Goal: Information Seeking & Learning: Find specific fact

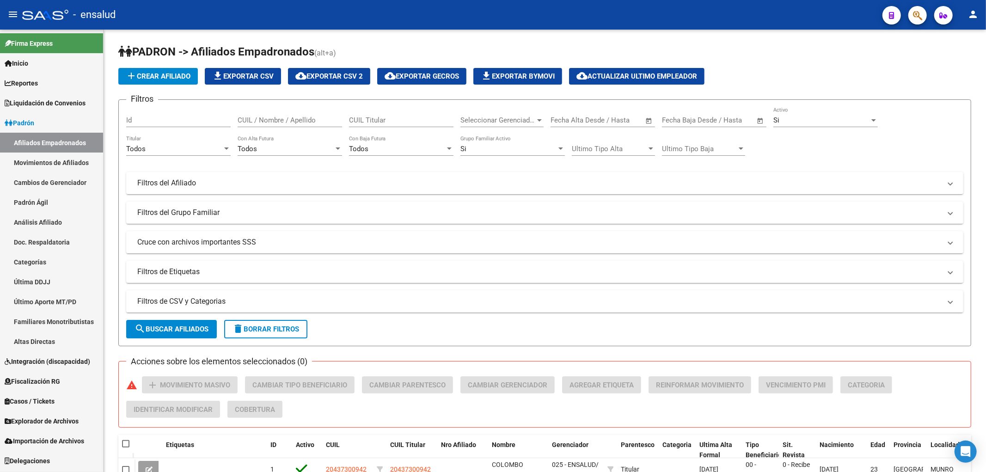
click at [54, 437] on span "Importación de Archivos" at bounding box center [44, 441] width 79 height 10
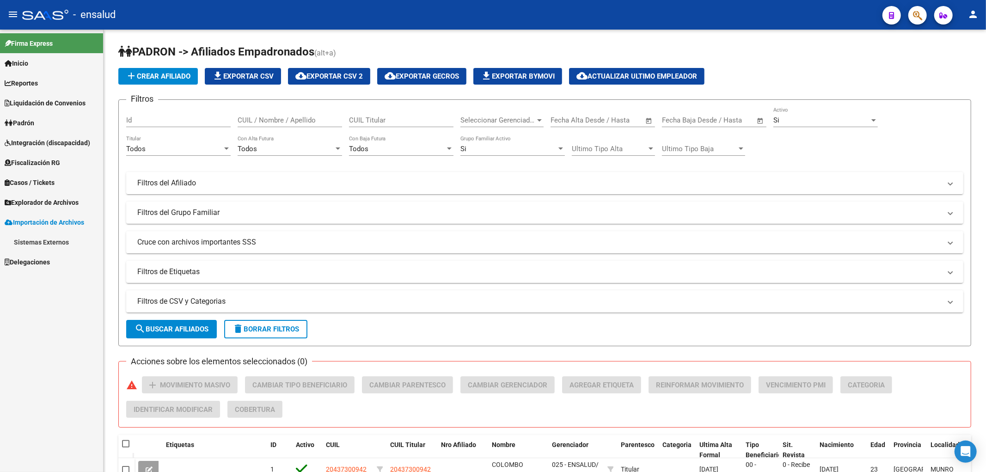
click at [53, 196] on link "Explorador de Archivos" at bounding box center [51, 202] width 103 height 20
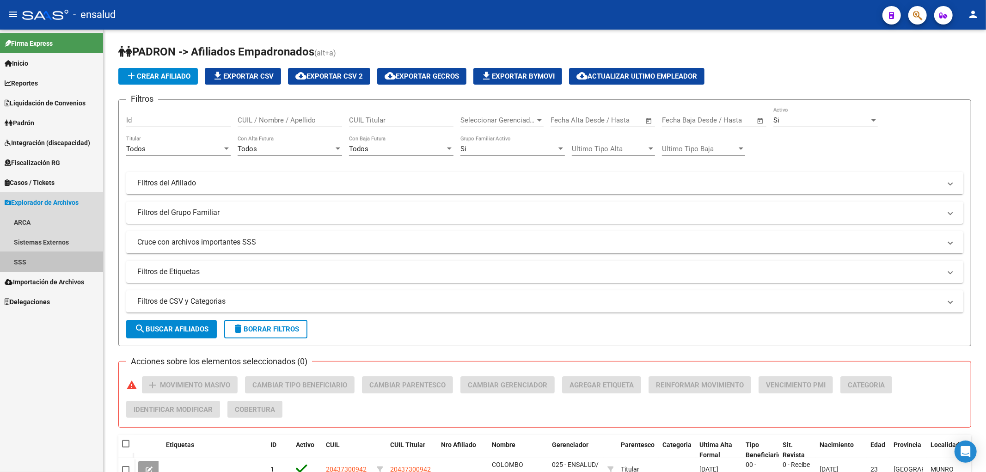
click at [30, 261] on link "SSS" at bounding box center [51, 262] width 103 height 20
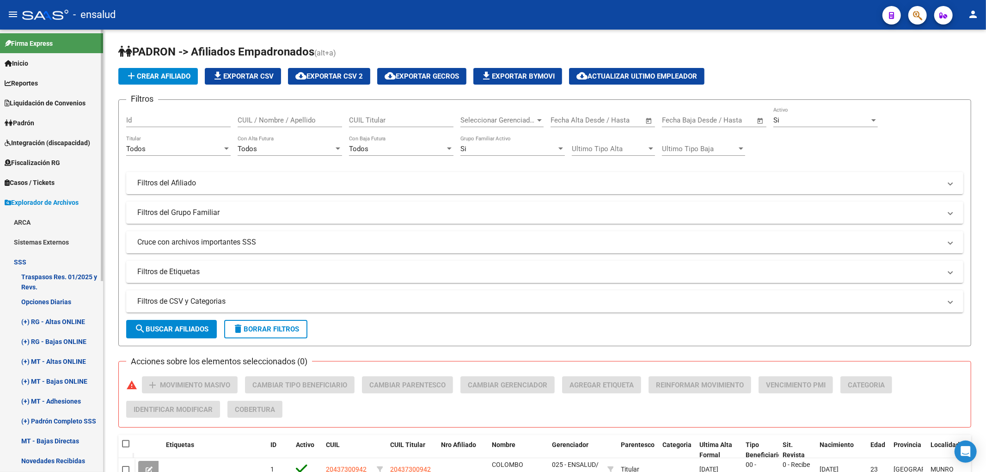
click at [57, 418] on link "(+) Padrón Completo SSS" at bounding box center [51, 421] width 103 height 20
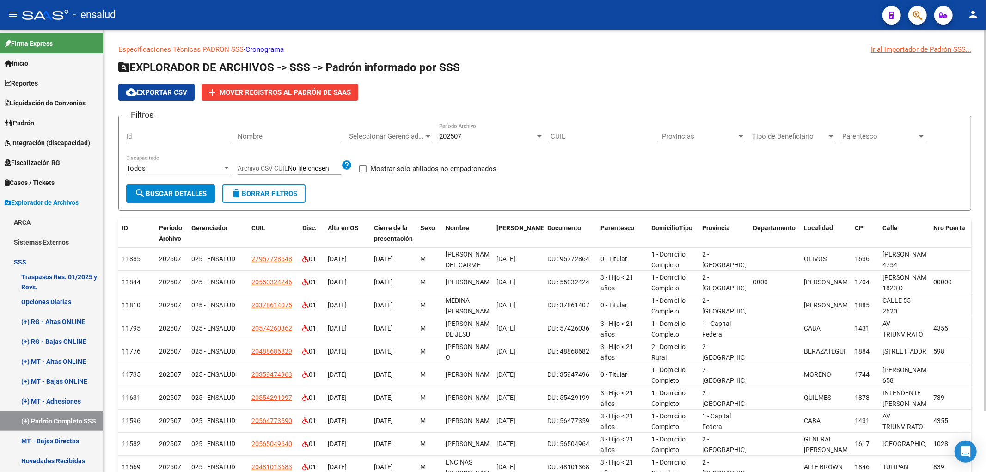
click at [362, 164] on label "Mostrar solo afiliados no empadronados" at bounding box center [427, 168] width 137 height 11
click at [362, 172] on input "Mostrar solo afiliados no empadronados" at bounding box center [362, 172] width 0 height 0
checkbox input "true"
click at [195, 198] on button "search Buscar Detalles" at bounding box center [170, 193] width 89 height 18
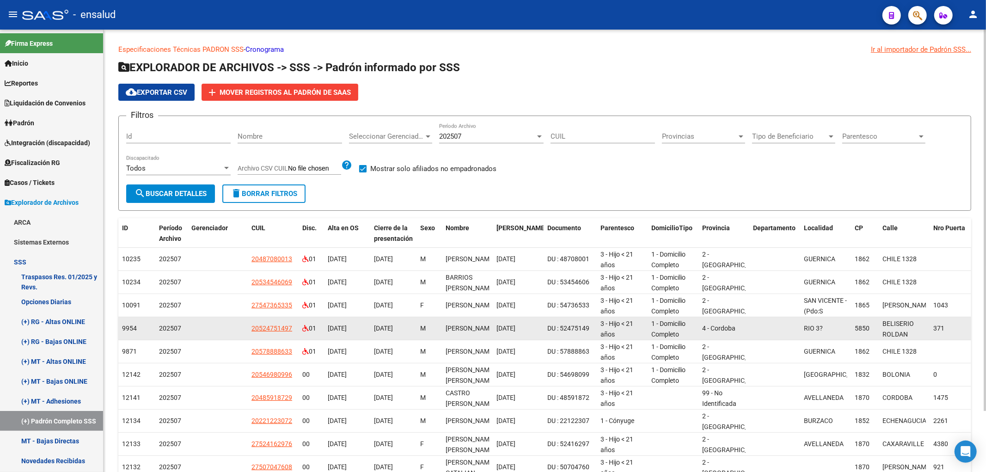
scroll to position [70, 0]
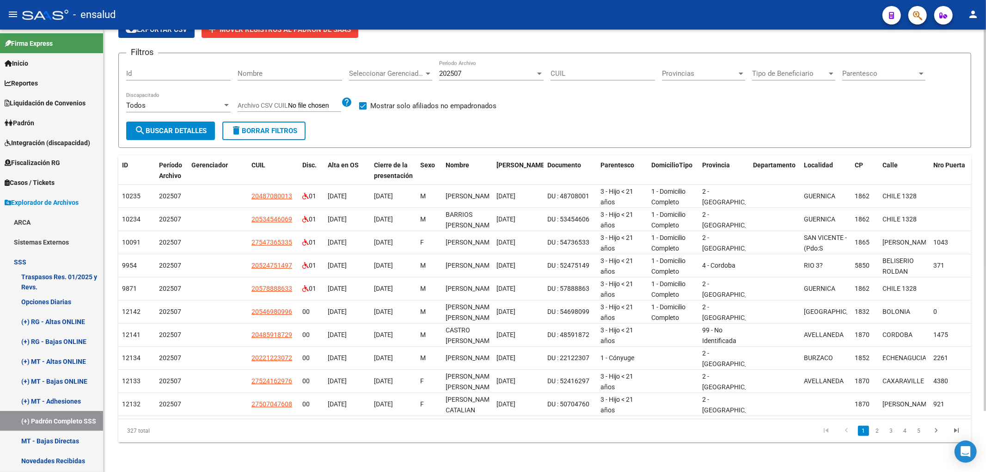
drag, startPoint x: 380, startPoint y: 409, endPoint x: 513, endPoint y: 413, distance: 133.2
click at [512, 413] on datatable-body "10235 202507 20487080013 01 [DATE] [DATE] M BARRIOS [PERSON_NAME] [DATE] DU : 4…" at bounding box center [544, 302] width 853 height 234
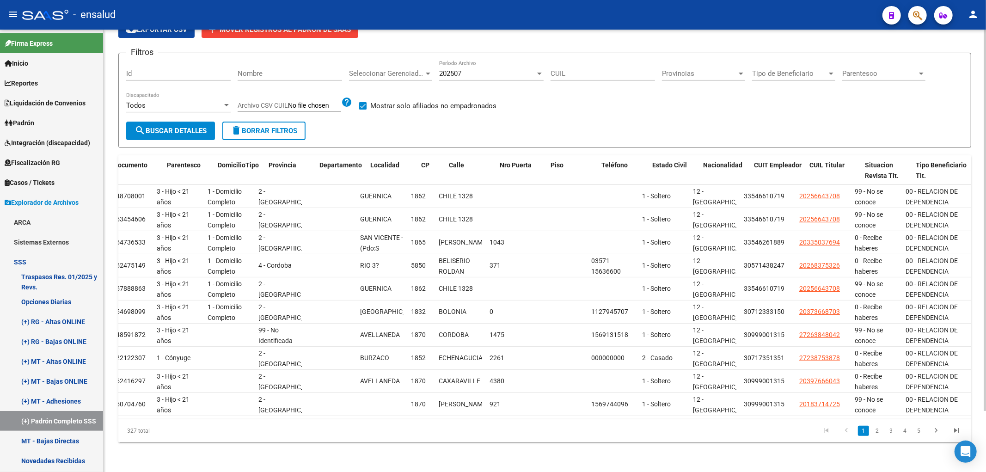
scroll to position [0, 0]
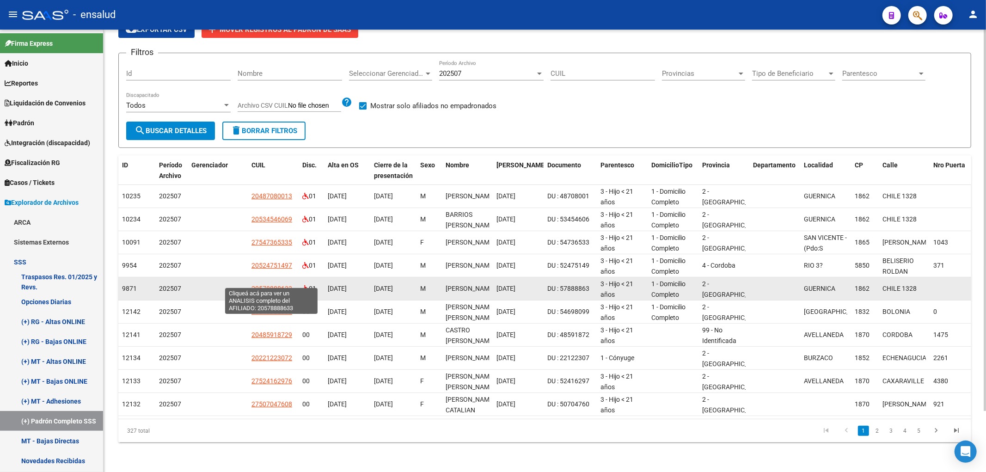
click at [257, 285] on span "20578888633" at bounding box center [271, 288] width 41 height 7
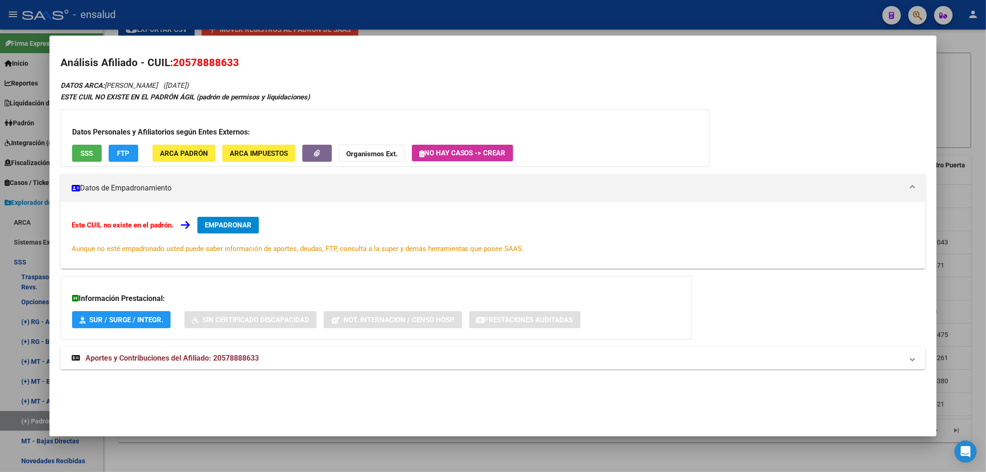
click at [339, 456] on div at bounding box center [493, 236] width 986 height 472
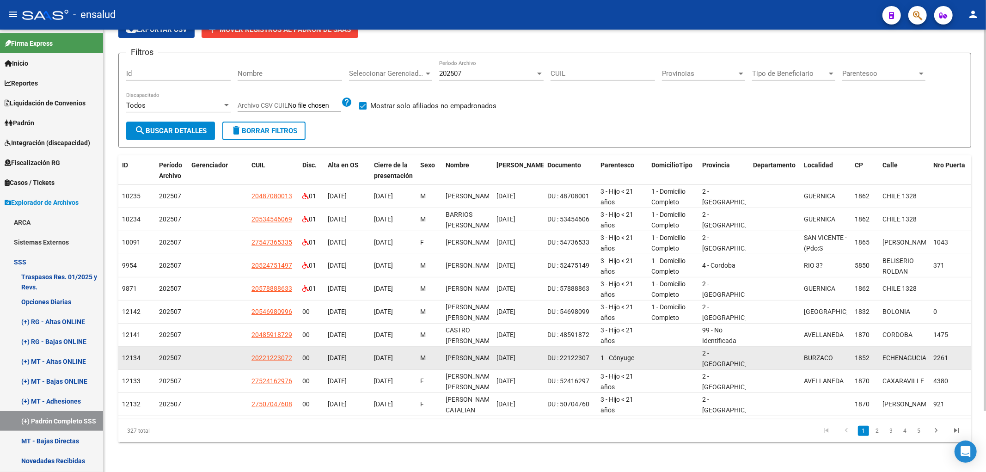
scroll to position [12, 0]
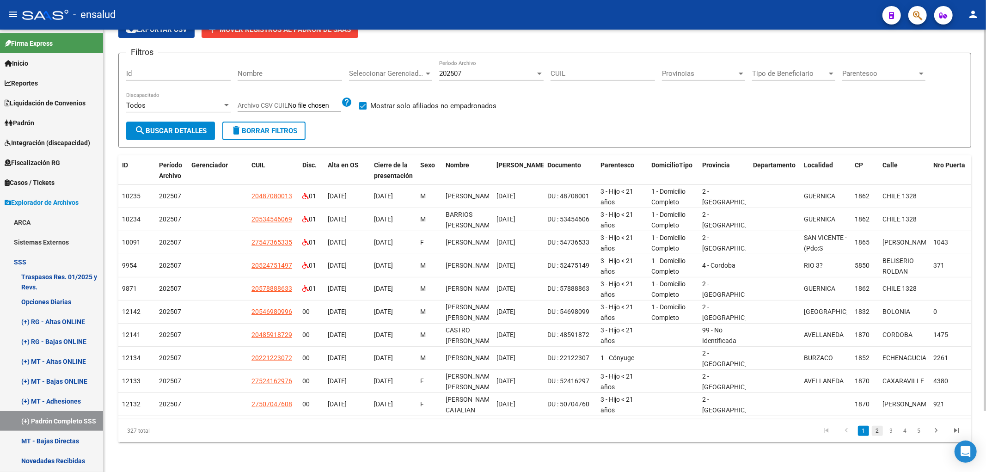
click at [873, 433] on link "2" at bounding box center [877, 431] width 11 height 10
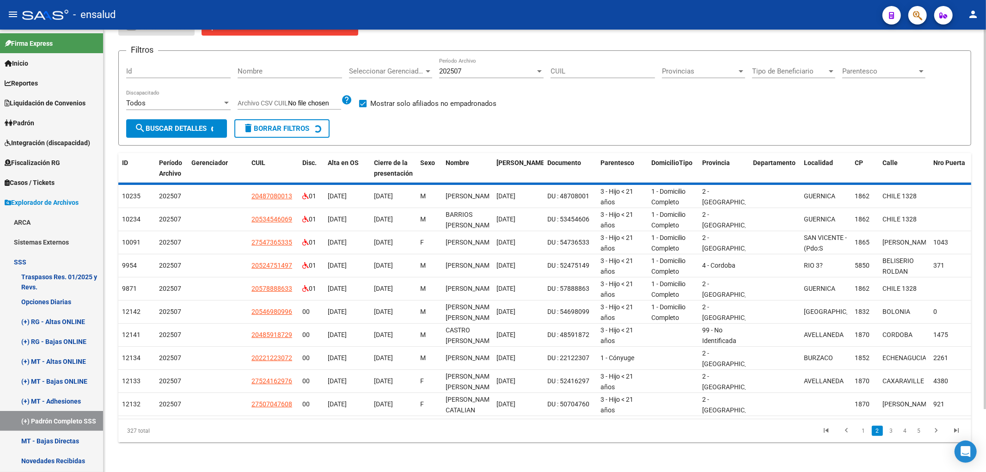
scroll to position [1, 0]
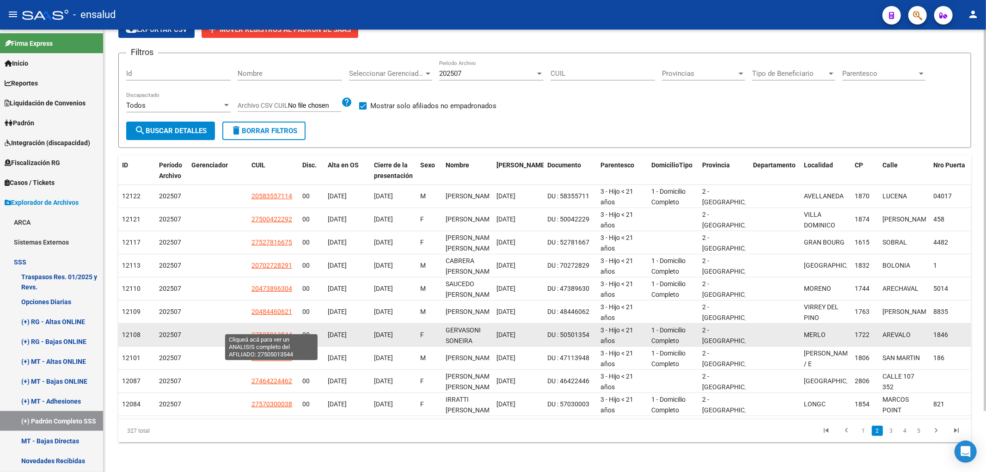
click at [280, 331] on span "27505013544" at bounding box center [271, 334] width 41 height 7
type textarea "27505013544"
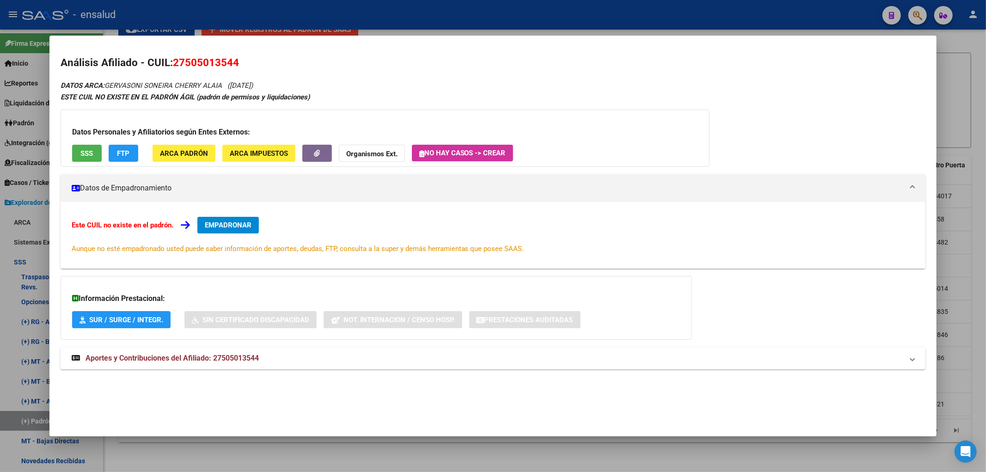
click at [948, 57] on div at bounding box center [493, 236] width 986 height 472
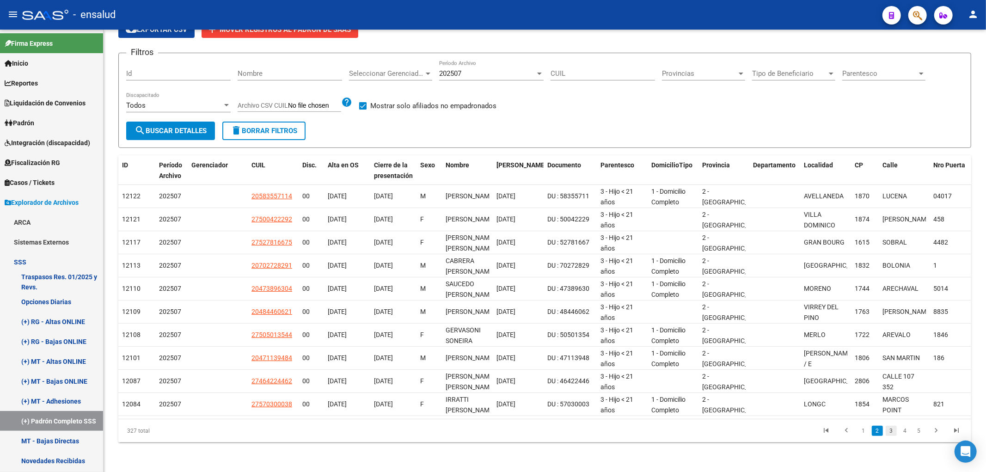
click at [895, 432] on link "3" at bounding box center [891, 431] width 11 height 10
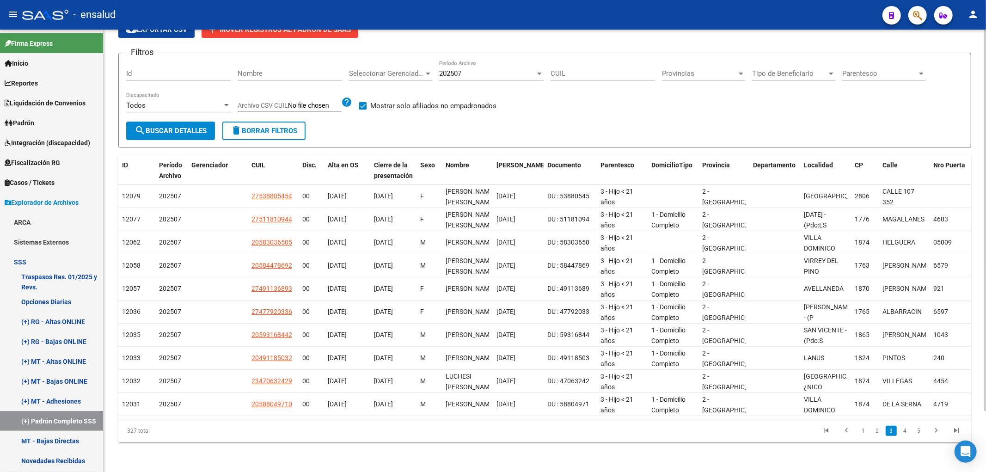
scroll to position [0, 0]
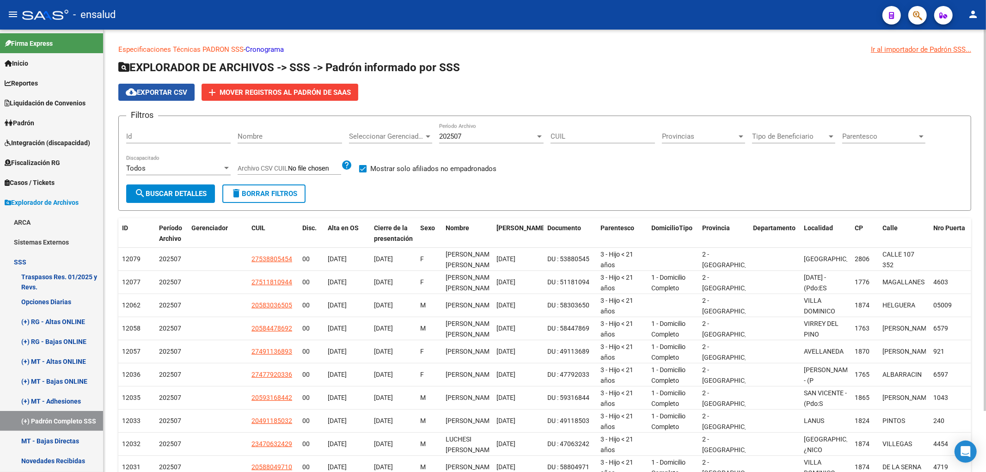
click at [173, 92] on span "cloud_download Exportar CSV" at bounding box center [156, 92] width 61 height 8
click at [501, 136] on div "202507" at bounding box center [487, 136] width 96 height 8
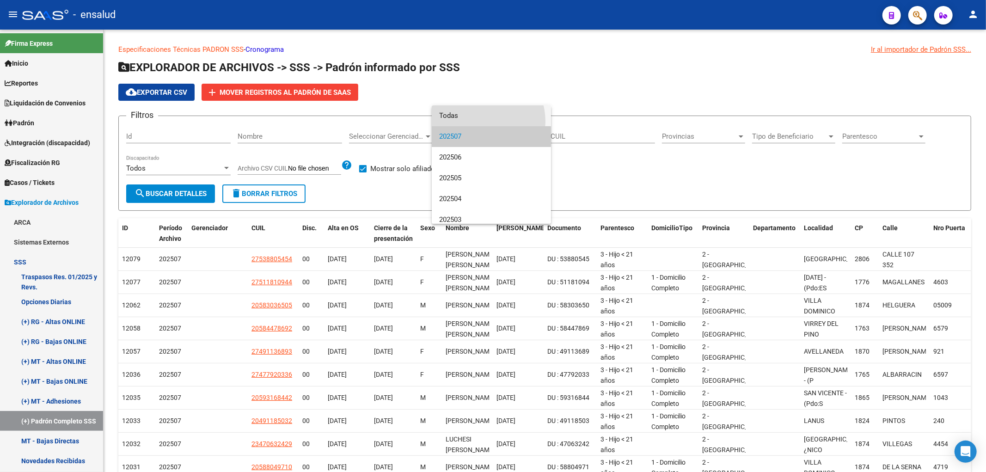
click at [477, 122] on span "Todas" at bounding box center [491, 115] width 104 height 21
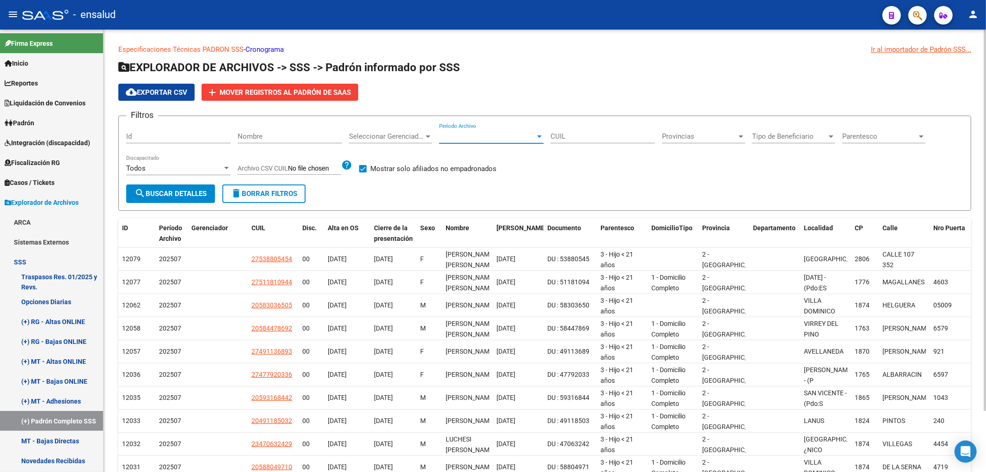
click at [187, 194] on span "search Buscar Detalles" at bounding box center [170, 193] width 72 height 8
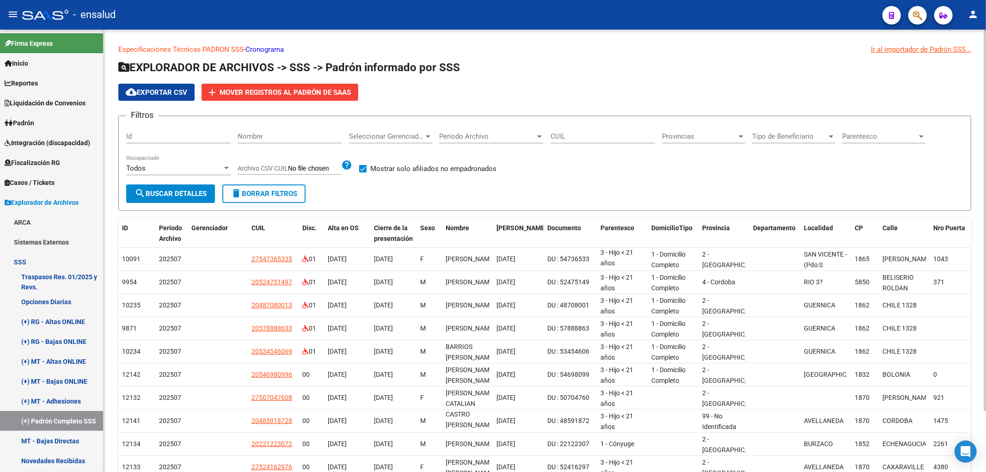
click at [163, 95] on span "cloud_download Exportar CSV" at bounding box center [156, 92] width 61 height 8
click at [30, 116] on link "Padrón" at bounding box center [51, 123] width 103 height 20
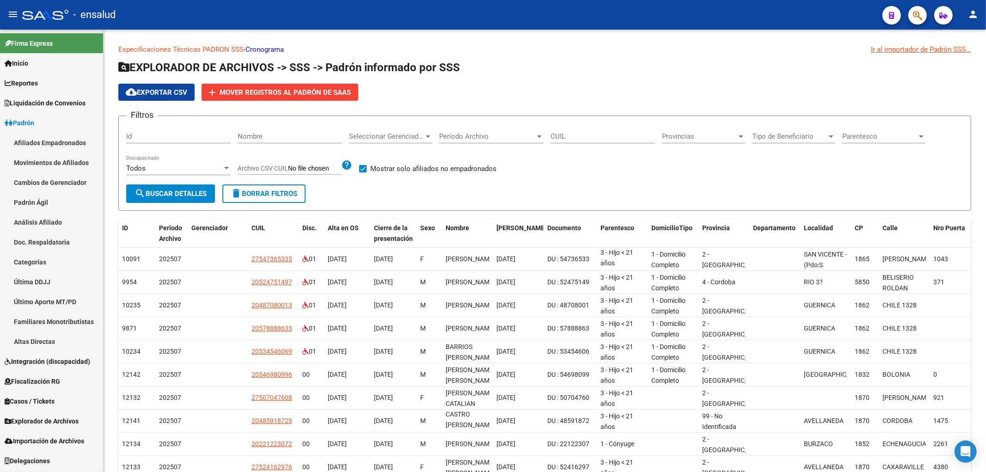
click at [42, 145] on link "Afiliados Empadronados" at bounding box center [51, 143] width 103 height 20
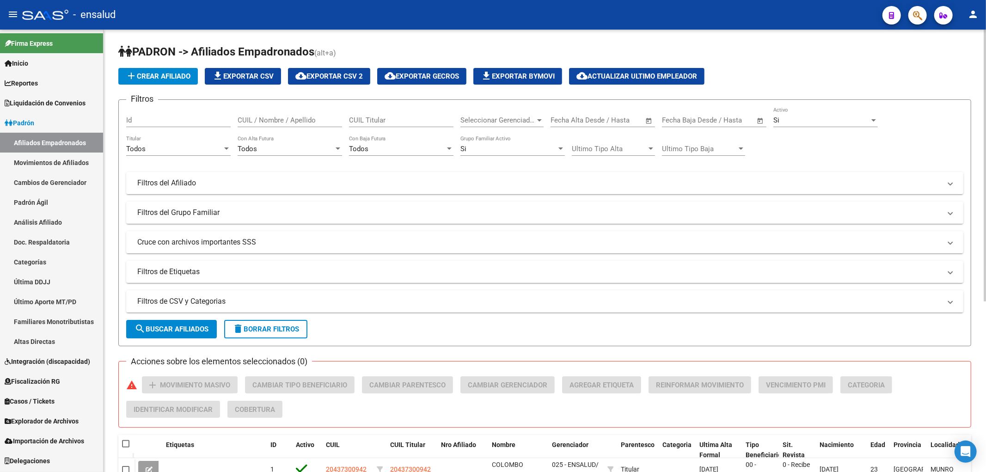
click at [335, 117] on input "CUIL / Nombre / Apellido" at bounding box center [290, 120] width 104 height 8
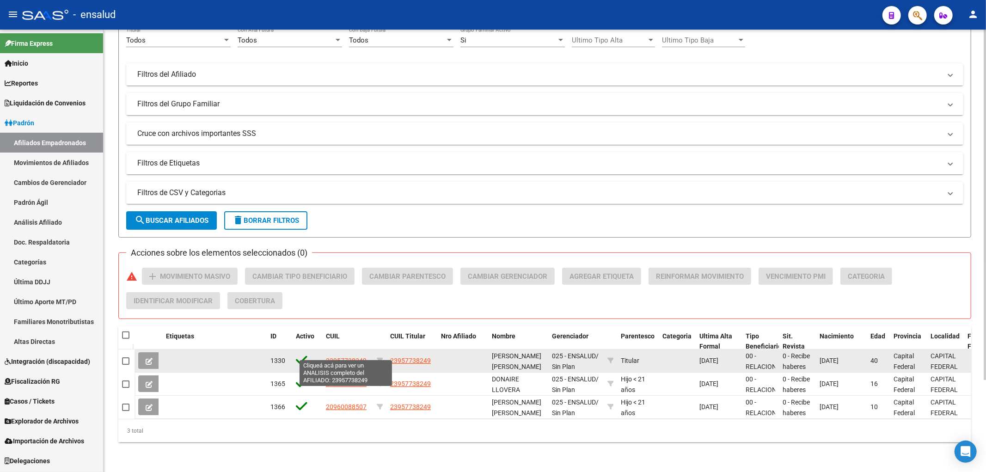
type input "donaire"
click at [341, 357] on span "23957738249" at bounding box center [346, 360] width 41 height 7
type textarea "23957738249"
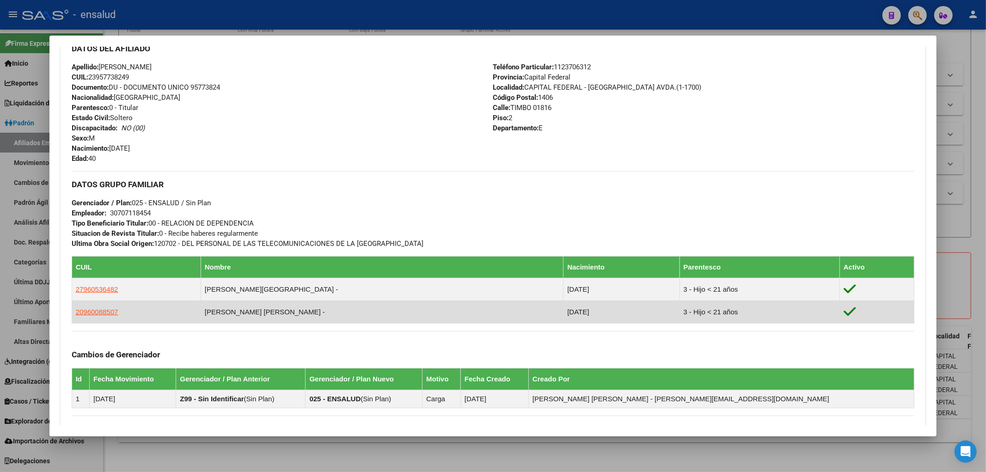
scroll to position [435, 0]
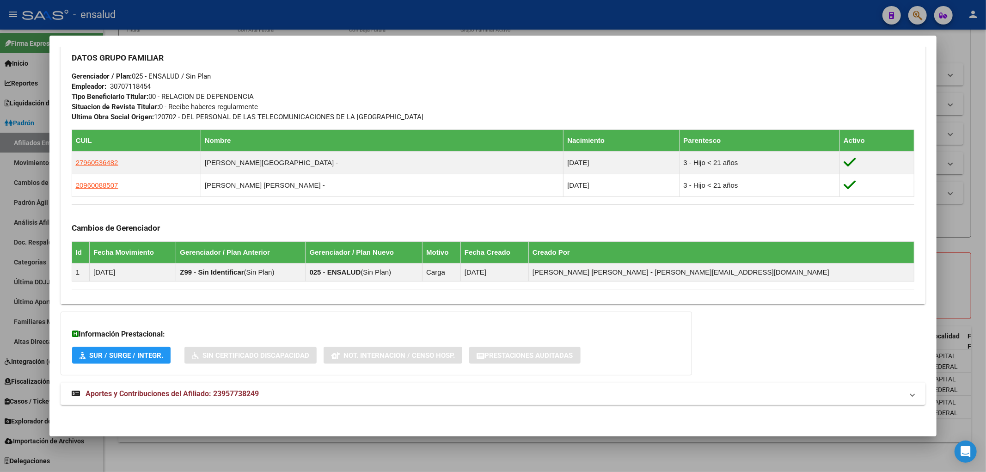
click at [167, 395] on span "Aportes y Contribuciones del Afiliado: 23957738249" at bounding box center [172, 393] width 173 height 9
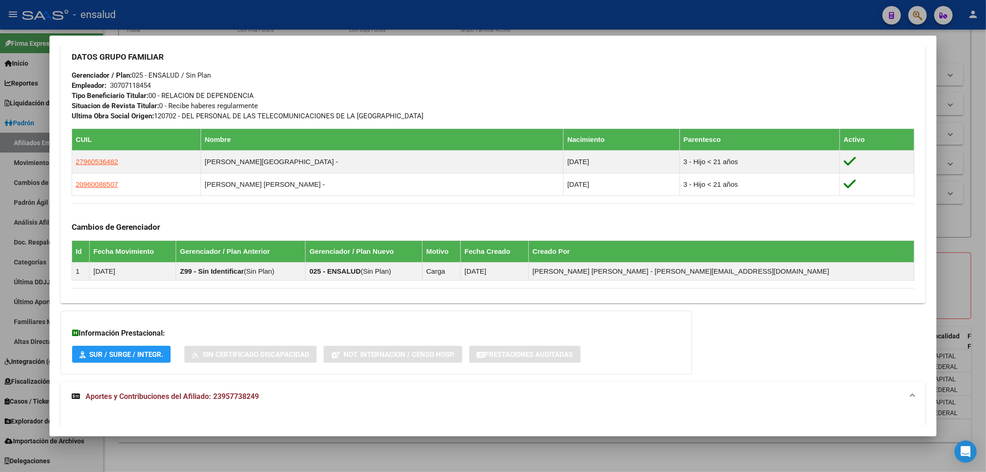
scroll to position [743, 0]
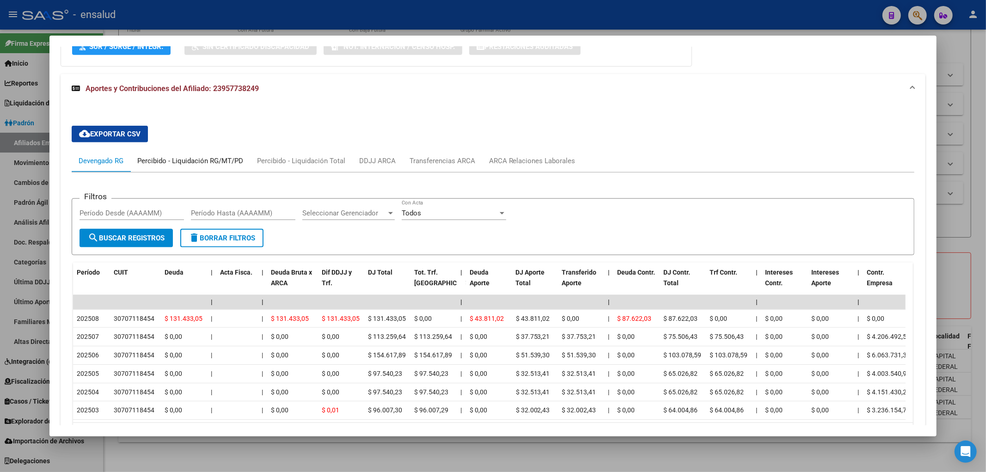
click at [161, 164] on div "Percibido - Liquidación RG/MT/PD" at bounding box center [190, 161] width 106 height 10
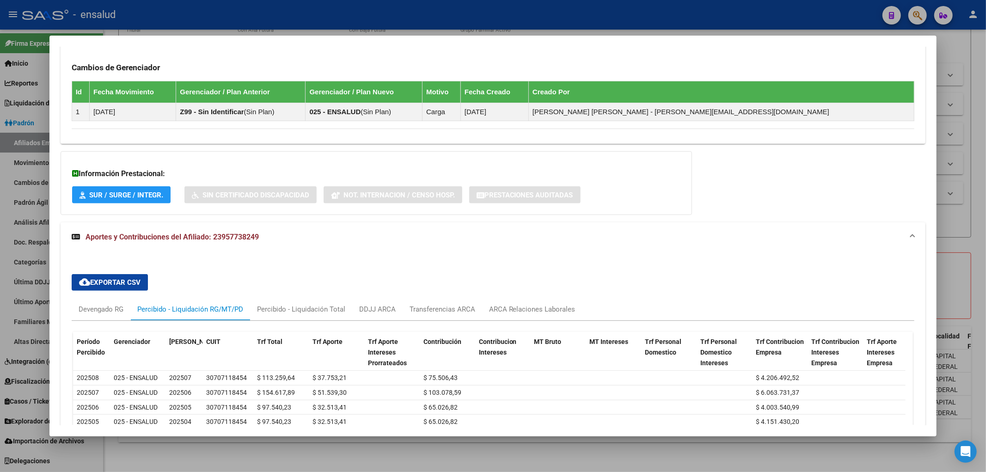
scroll to position [691, 0]
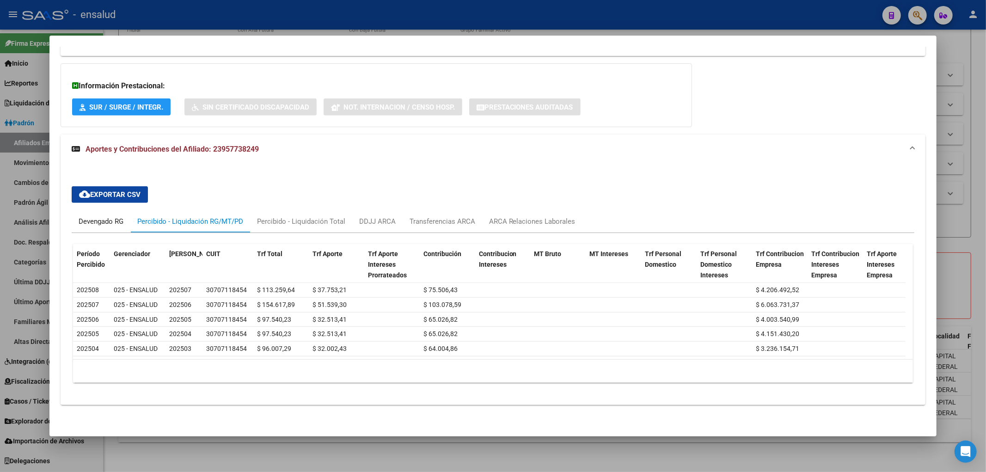
click at [110, 218] on div "Devengado RG" at bounding box center [101, 221] width 45 height 10
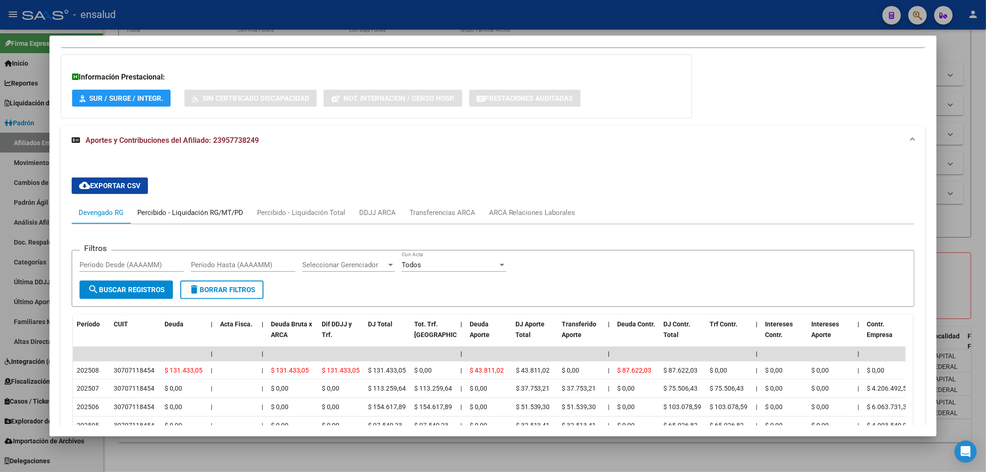
click at [185, 215] on div "Percibido - Liquidación RG/MT/PD" at bounding box center [190, 213] width 106 height 10
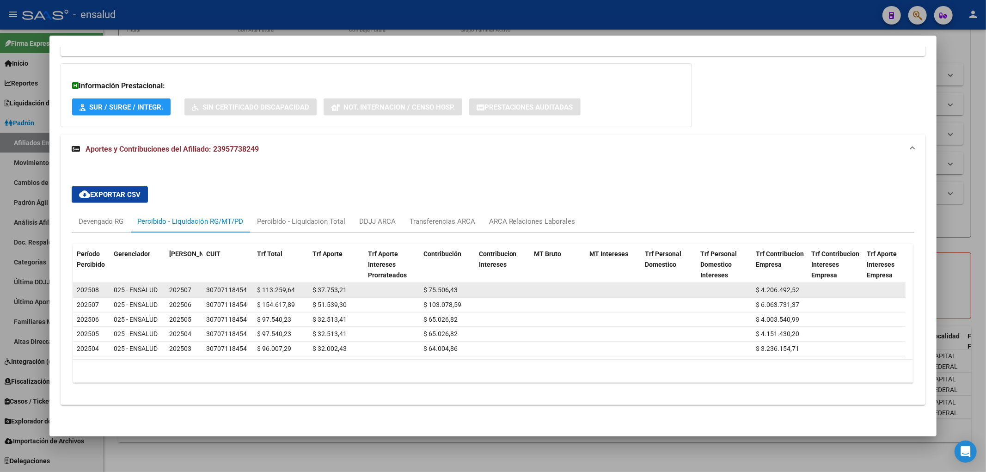
click at [217, 285] on div "30707118454" at bounding box center [226, 290] width 41 height 11
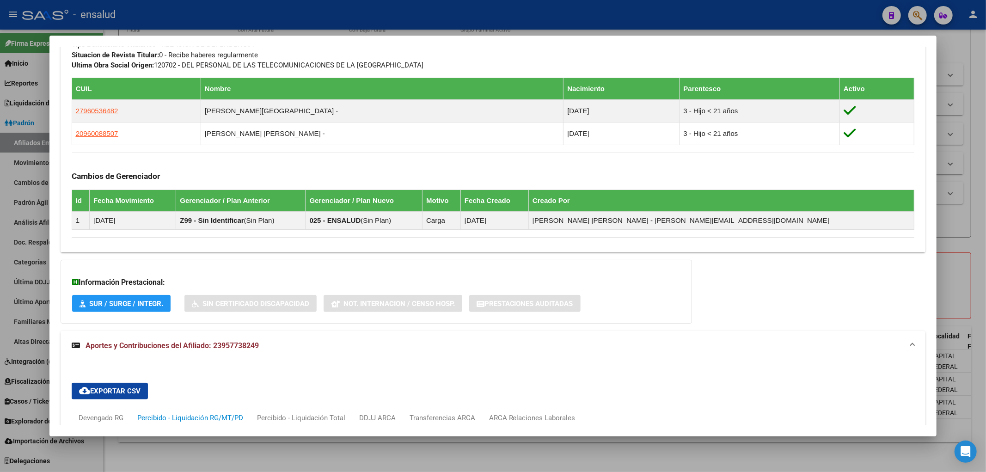
scroll to position [589, 0]
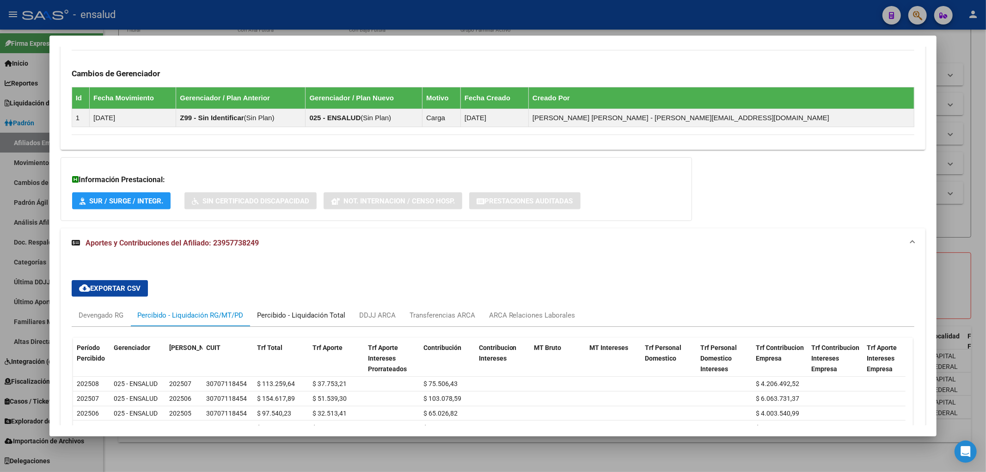
click at [300, 307] on div "Percibido - Liquidación Total" at bounding box center [301, 315] width 102 height 22
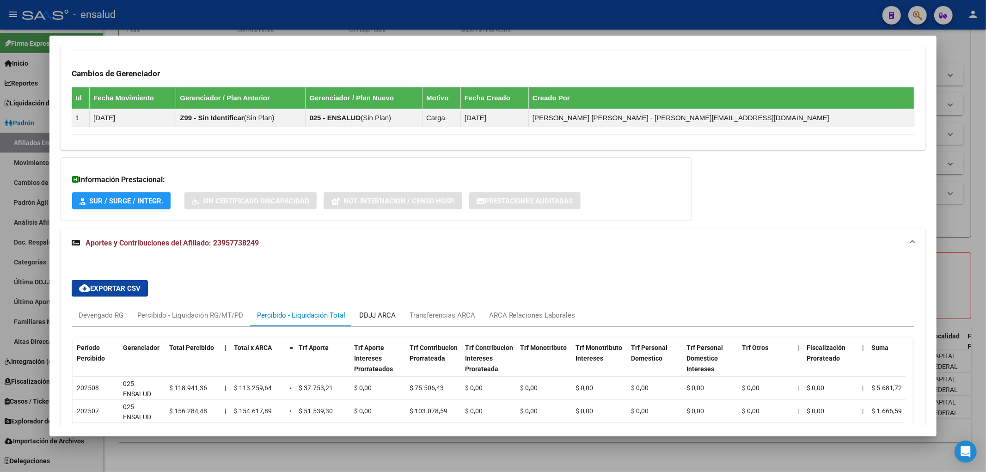
click at [373, 306] on div "DDJJ ARCA" at bounding box center [377, 315] width 50 height 22
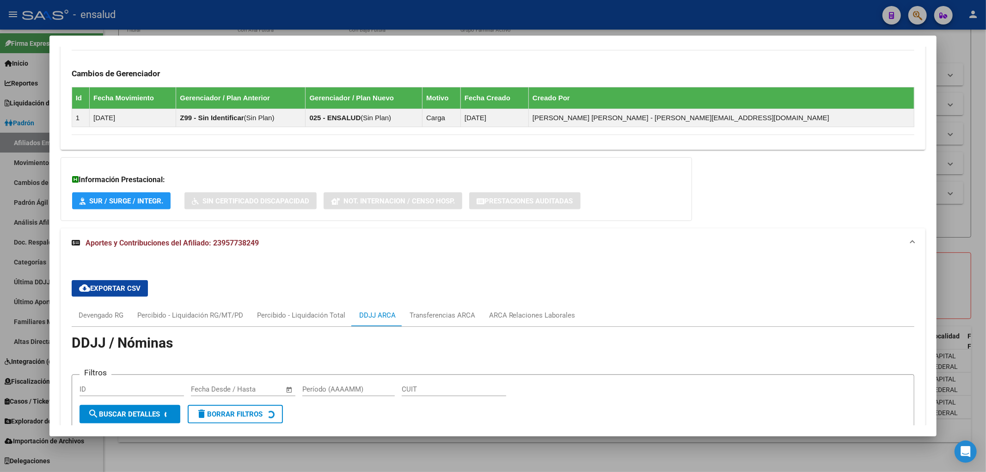
scroll to position [797, 0]
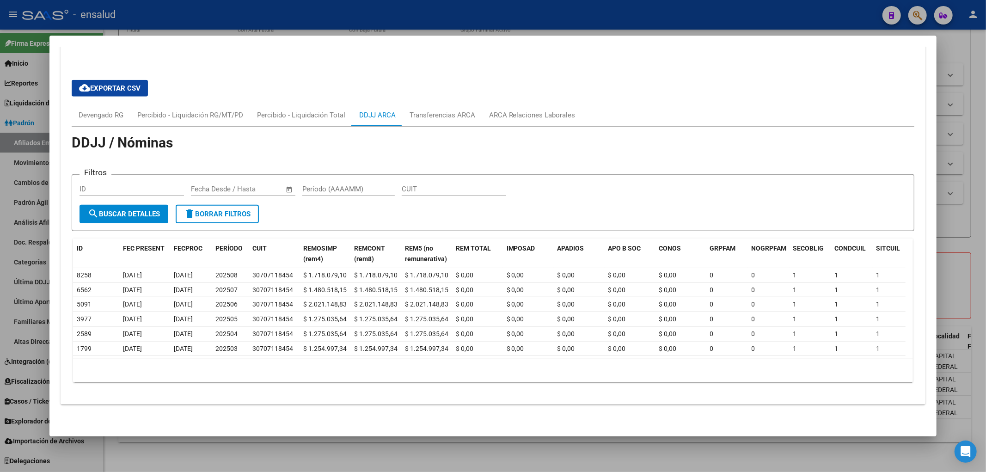
click at [330, 452] on div at bounding box center [493, 236] width 986 height 472
